Goal: Task Accomplishment & Management: Manage account settings

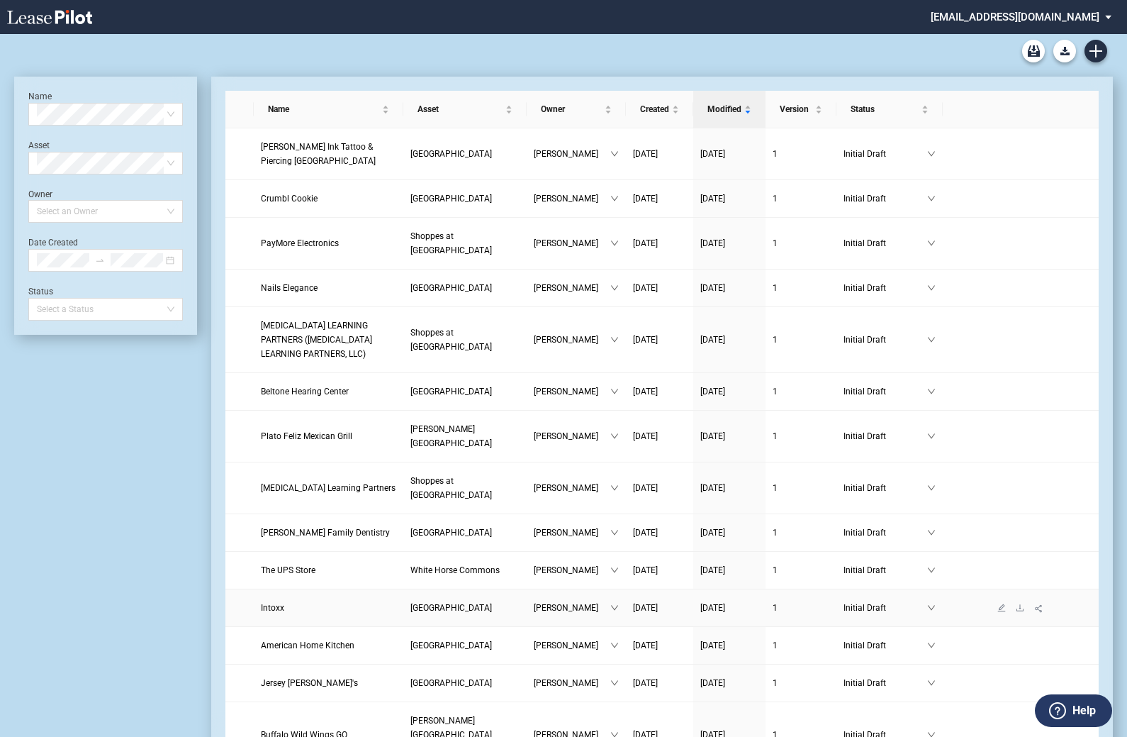
click at [273, 603] on span "Intoxx" at bounding box center [272, 608] width 23 height 10
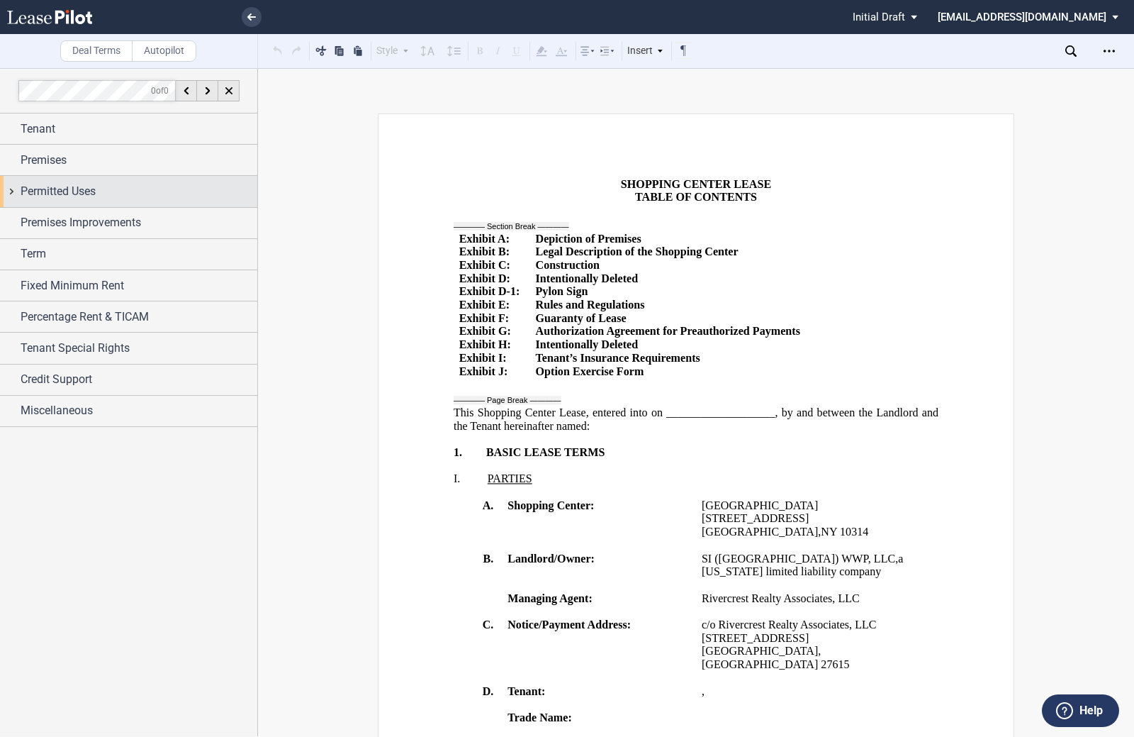
click at [10, 192] on div "Permitted Uses" at bounding box center [128, 191] width 257 height 30
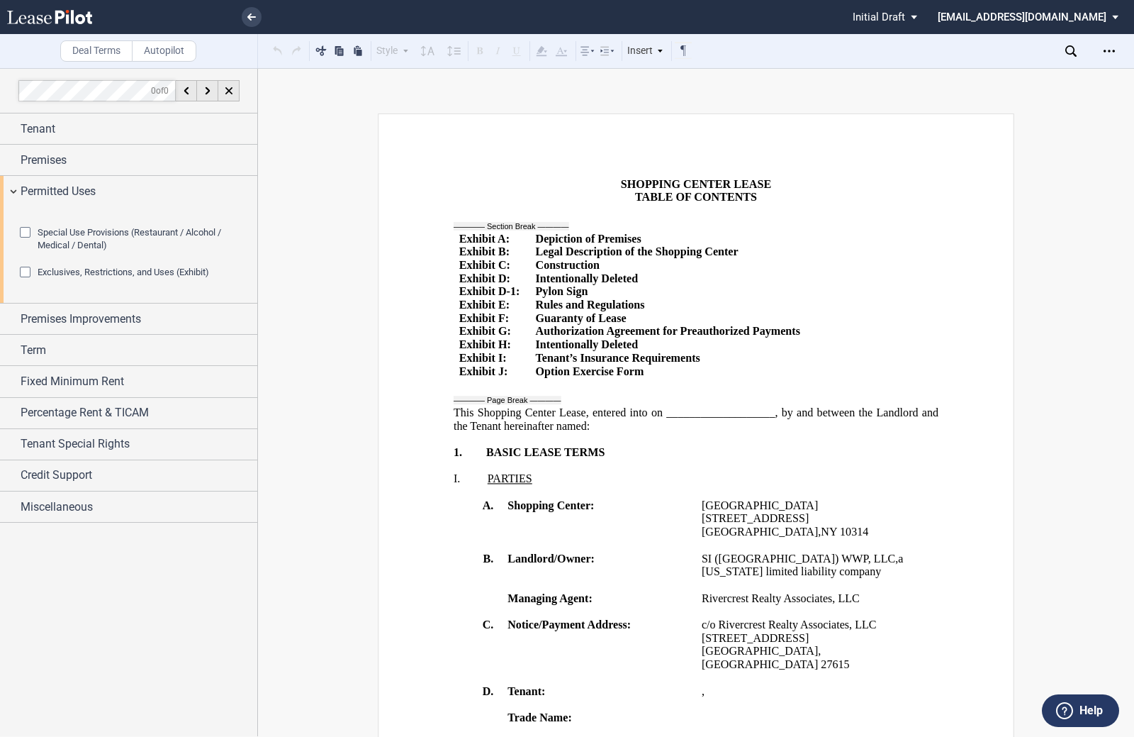
click at [23, 281] on div "Exclusives, Restrictions, and Uses (Exhibit)" at bounding box center [27, 274] width 14 height 14
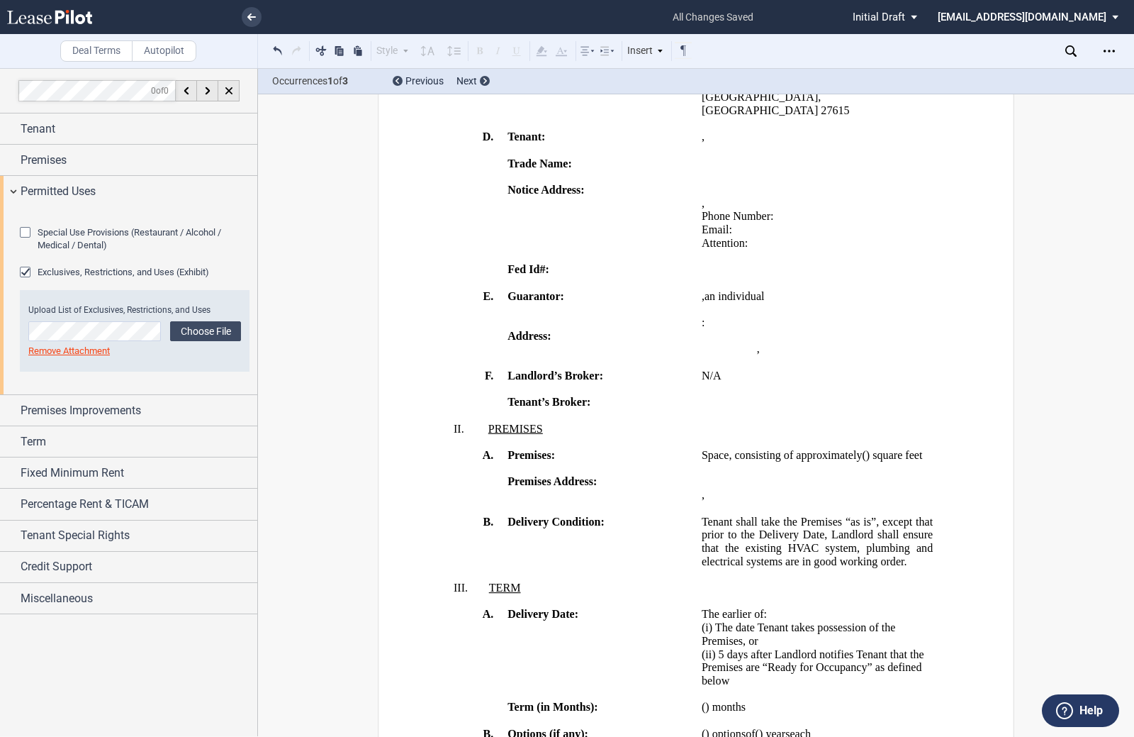
scroll to position [142, 0]
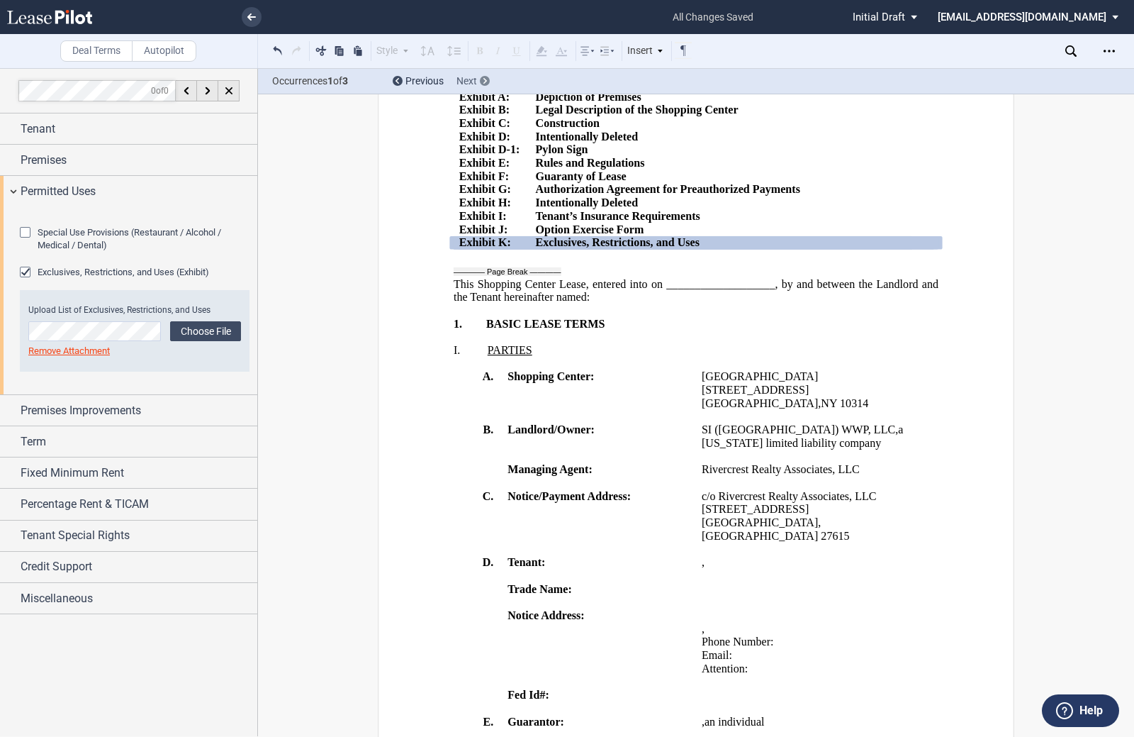
click at [484, 81] on icon at bounding box center [486, 81] width 4 height 6
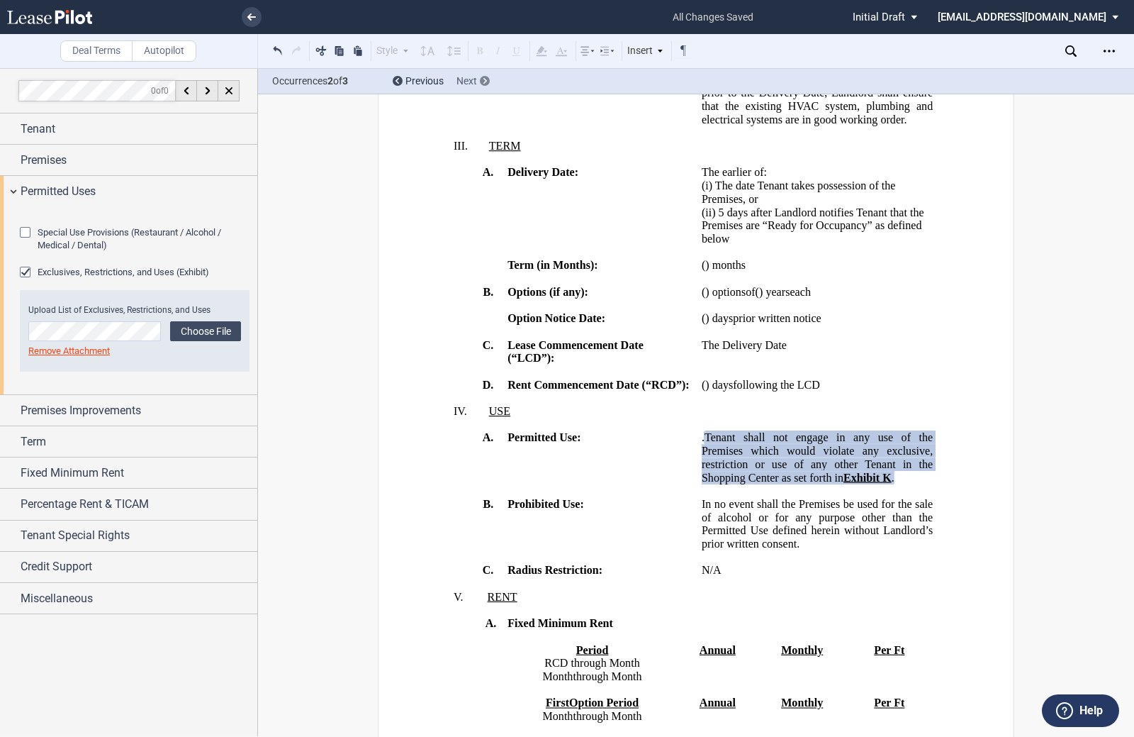
scroll to position [1243, 0]
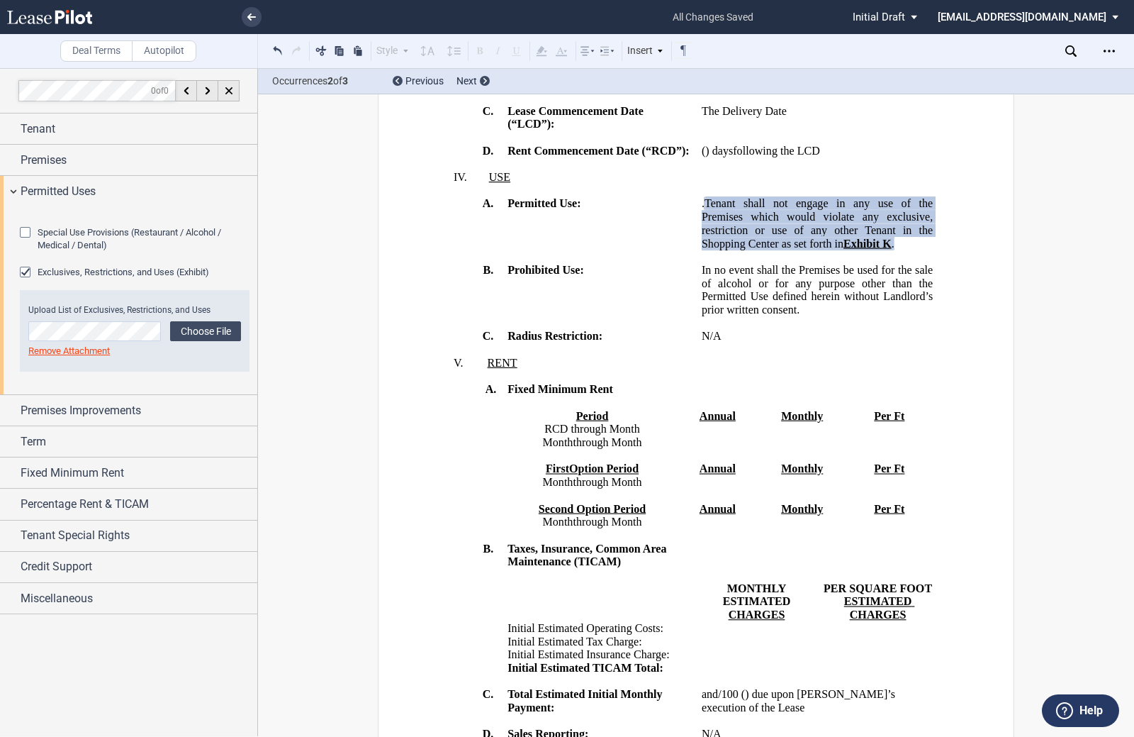
click at [917, 250] on span "Tenant shall not engage in any use of the Premises which would violate any excl…" at bounding box center [819, 223] width 234 height 52
drag, startPoint x: 900, startPoint y: 334, endPoint x: 893, endPoint y: 385, distance: 51.4
click at [893, 250] on p "﻿ ﻿ . Tenant shall not engage in any use of the Premises which would violate an…" at bounding box center [817, 223] width 231 height 53
copy span "Tenant shall not engage in any use of the Premises which would violate any excl…"
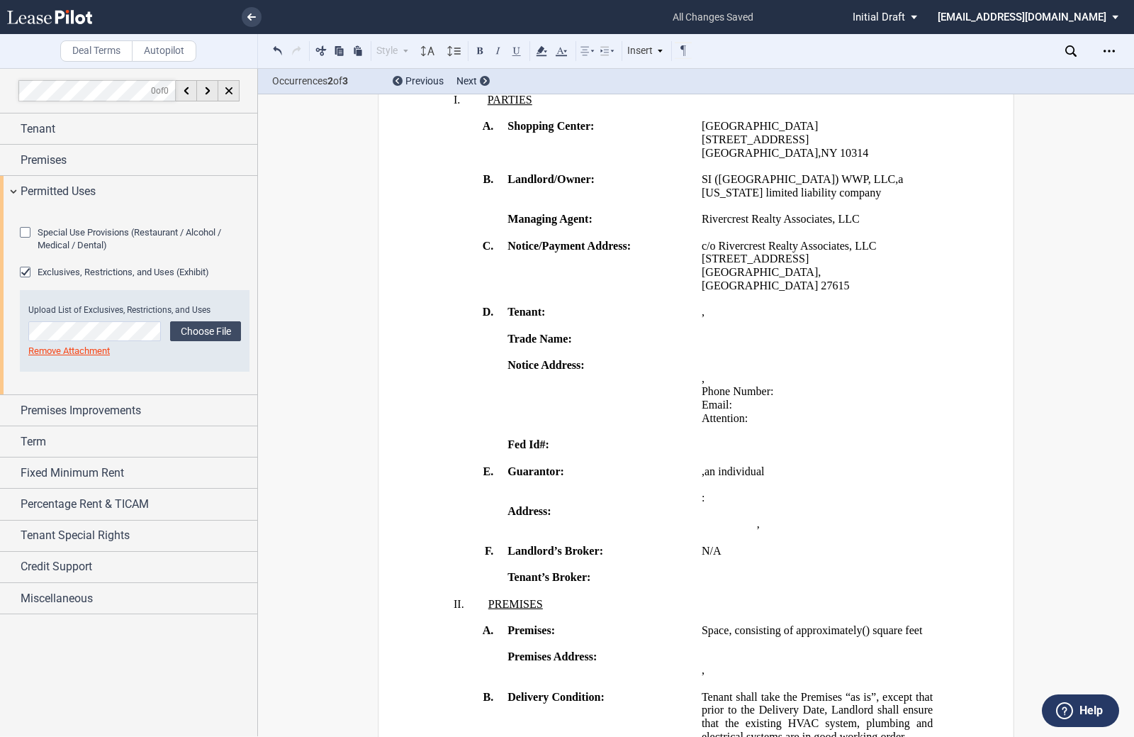
scroll to position [0, 0]
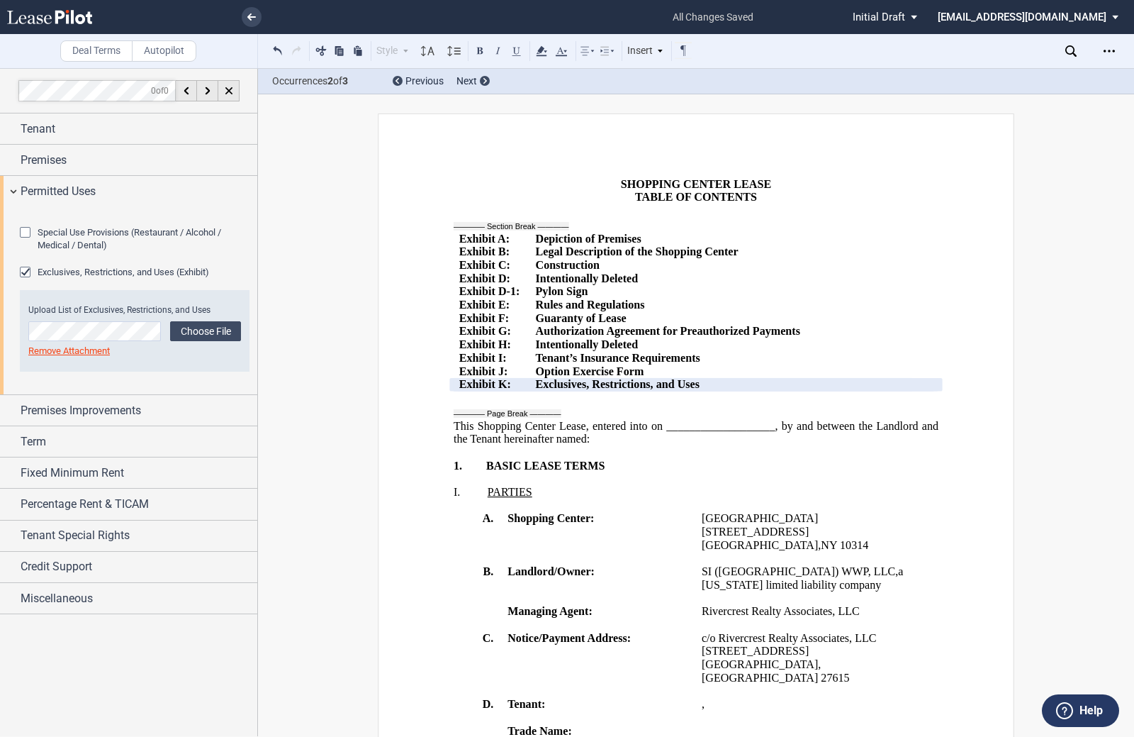
click at [459, 377] on span "Exhibit" at bounding box center [477, 370] width 36 height 13
drag, startPoint x: 457, startPoint y: 395, endPoint x: 693, endPoint y: 394, distance: 236.1
click at [693, 391] on tr "Exhibit ﻿ K ﻿ : Exclusives, Restrictions, and Uses" at bounding box center [683, 384] width 458 height 13
drag, startPoint x: 679, startPoint y: 398, endPoint x: 498, endPoint y: 417, distance: 181.7
click at [499, 418] on div at bounding box center [508, 411] width 108 height 13
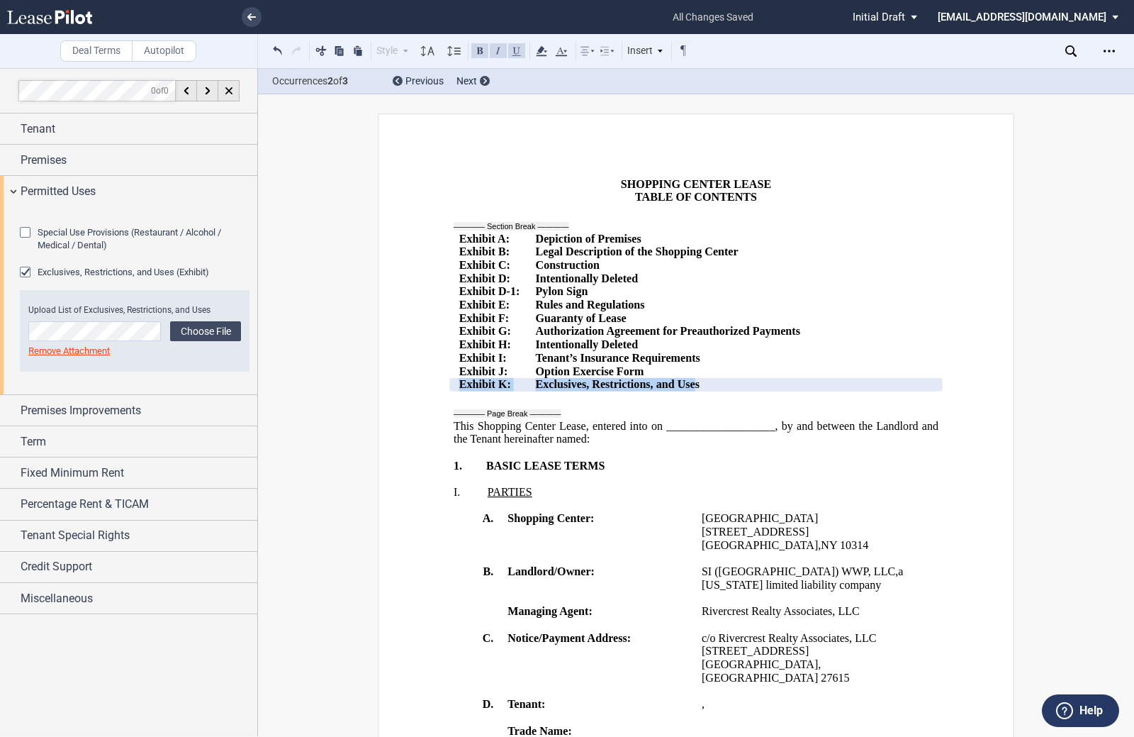
drag, startPoint x: 454, startPoint y: 395, endPoint x: 682, endPoint y: 403, distance: 228.4
click at [682, 391] on tr "Exhibit ﻿ K ﻿ : Exclusives, Restrictions, and Uses" at bounding box center [683, 384] width 458 height 13
click at [22, 281] on div "Exclusives, Restrictions, and Uses (Exhibit)" at bounding box center [27, 274] width 14 height 14
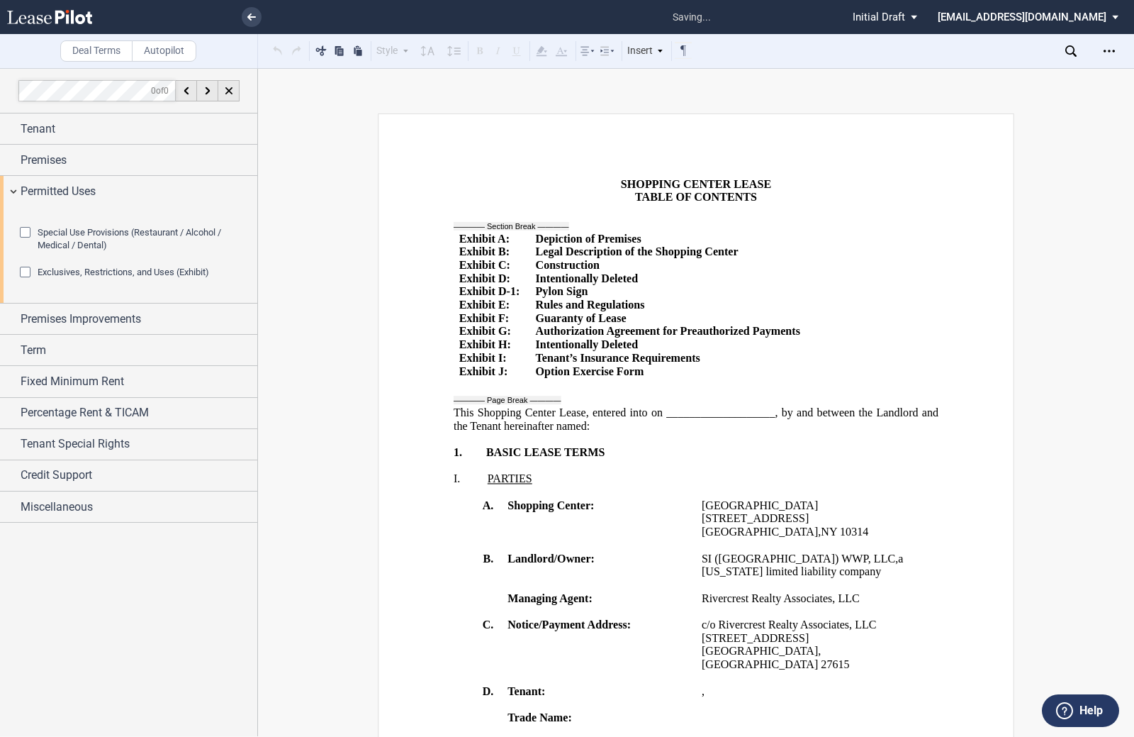
click at [1038, 20] on md-select "[EMAIL_ADDRESS][DOMAIN_NAME] Change Password 2-Factor Authentication Sign Out" at bounding box center [1034, 16] width 194 height 32
click at [985, 88] on div "Sign Out" at bounding box center [980, 84] width 38 height 14
